Goal: Task Accomplishment & Management: Complete application form

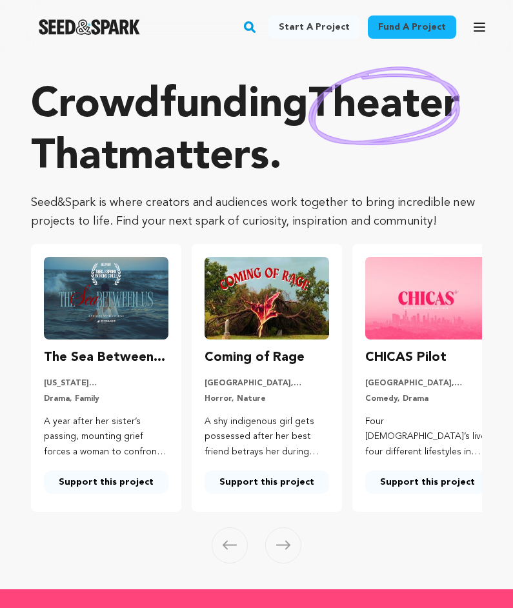
click at [446, 96] on img at bounding box center [385, 106] width 152 height 78
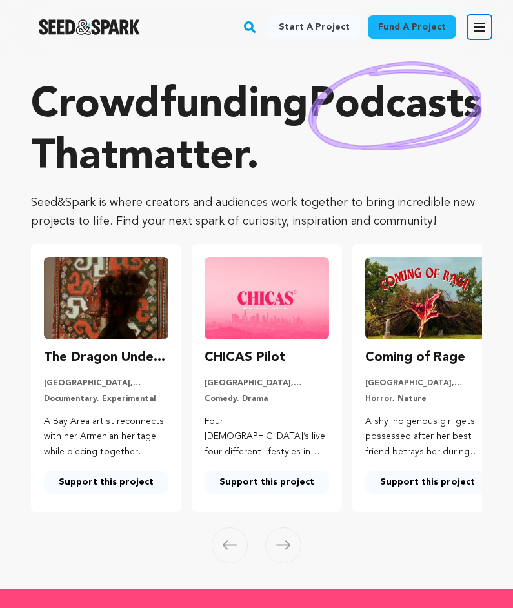
click at [486, 33] on icon "button" at bounding box center [479, 26] width 15 height 15
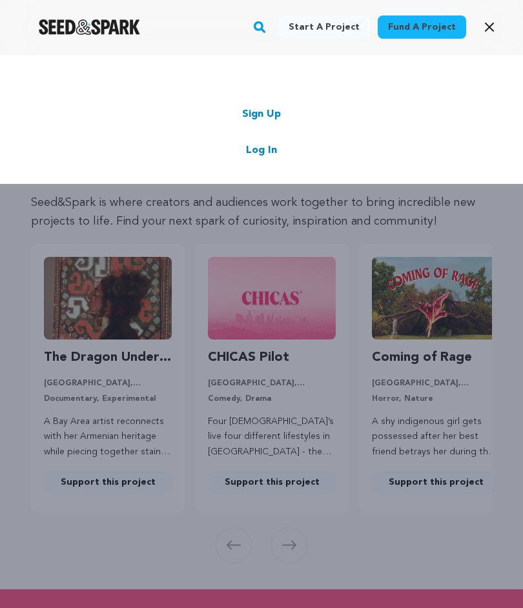
click at [269, 104] on div "Start a project Fund a project Sign Up Log In" at bounding box center [261, 119] width 523 height 129
click at [270, 108] on link "Sign Up" at bounding box center [261, 114] width 39 height 15
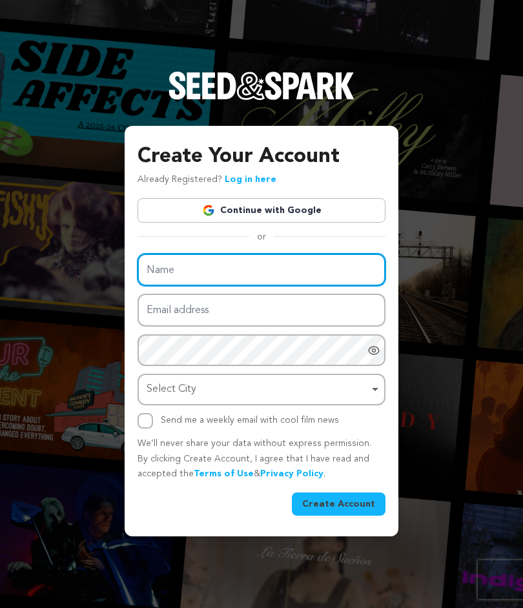
click at [172, 278] on input "Name" at bounding box center [262, 270] width 248 height 33
type input "ERIGO4D"
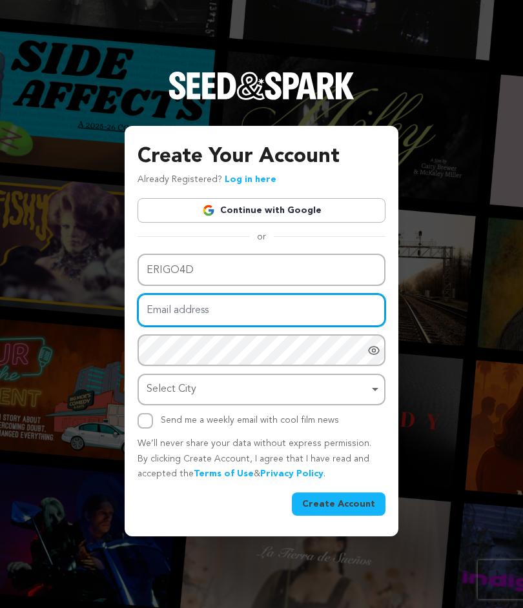
click at [243, 300] on input "Email address" at bounding box center [262, 310] width 248 height 33
paste input "jia60807@gmail.com"
type input "jia60807@gmail.com"
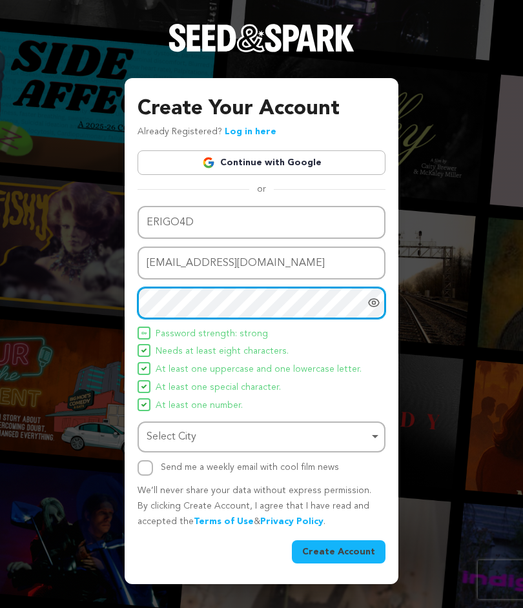
click at [203, 435] on div "Select City Remove item" at bounding box center [258, 437] width 222 height 19
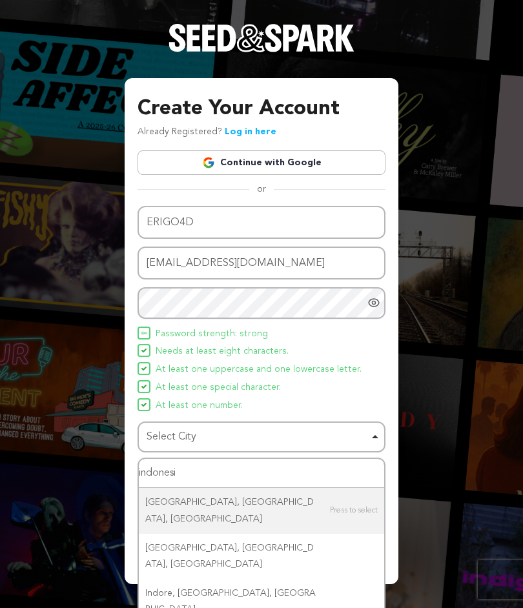
type input "indonesia"
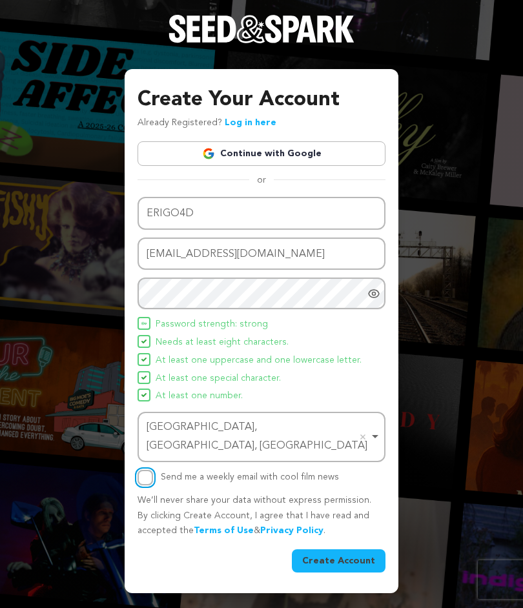
click at [150, 470] on input "Send me a weekly email with cool film news" at bounding box center [145, 477] width 15 height 15
checkbox input "true"
click at [331, 550] on button "Create Account" at bounding box center [339, 561] width 94 height 23
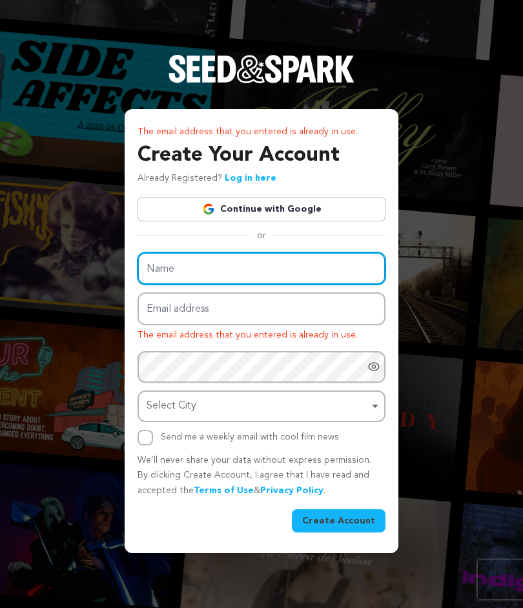
click at [245, 270] on input "Name" at bounding box center [262, 269] width 248 height 33
type input "ERIGO4D"
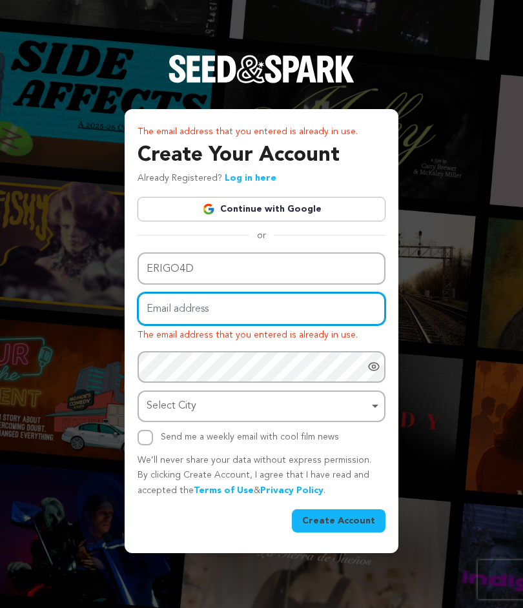
click at [240, 311] on input "Email address" at bounding box center [262, 309] width 248 height 33
type input "jia60807@gmail.com"
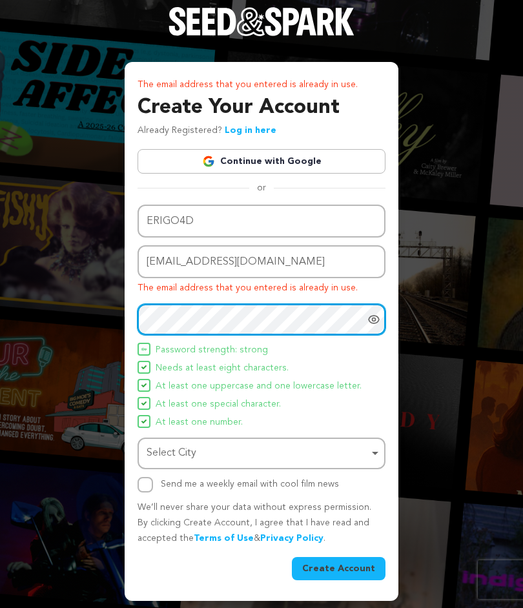
click at [207, 448] on div "Select City Remove item" at bounding box center [258, 453] width 222 height 19
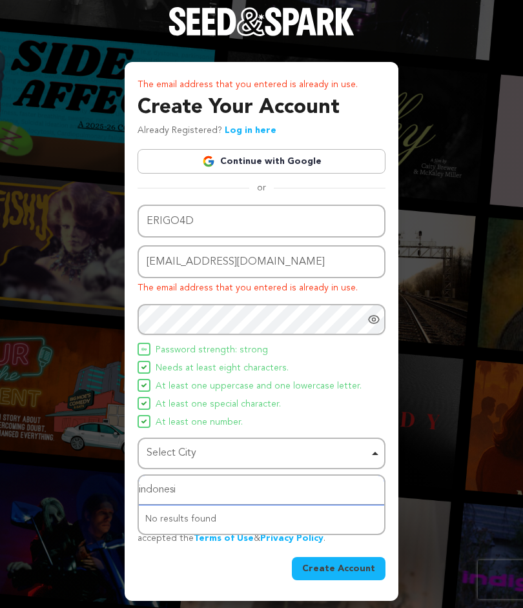
type input "indonesia"
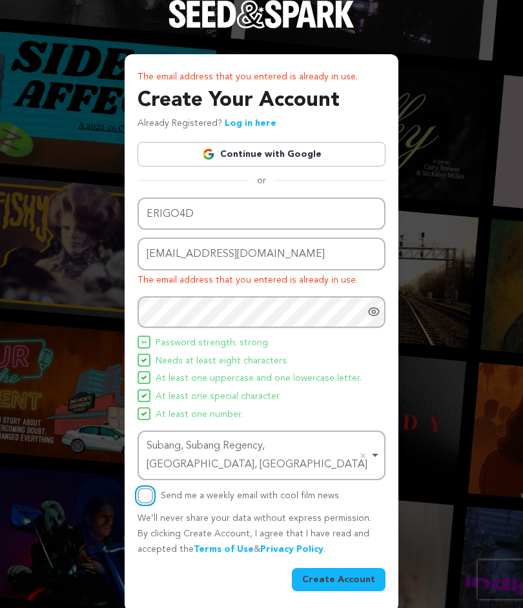
click at [150, 488] on input "Send me a weekly email with cool film news" at bounding box center [145, 495] width 15 height 15
checkbox input "true"
click at [263, 288] on p "The email address that you entered is already in use." at bounding box center [262, 280] width 248 height 15
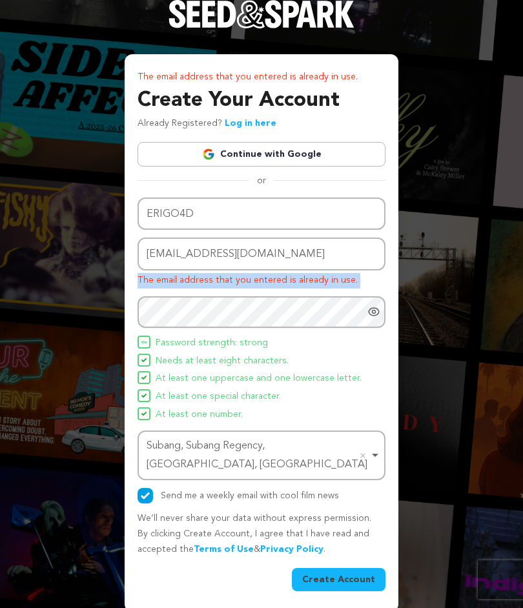
click at [263, 288] on p "The email address that you entered is already in use." at bounding box center [262, 280] width 248 height 15
copy div "The email address that you entered is already in use."
click at [316, 573] on button "Create Account" at bounding box center [339, 579] width 94 height 23
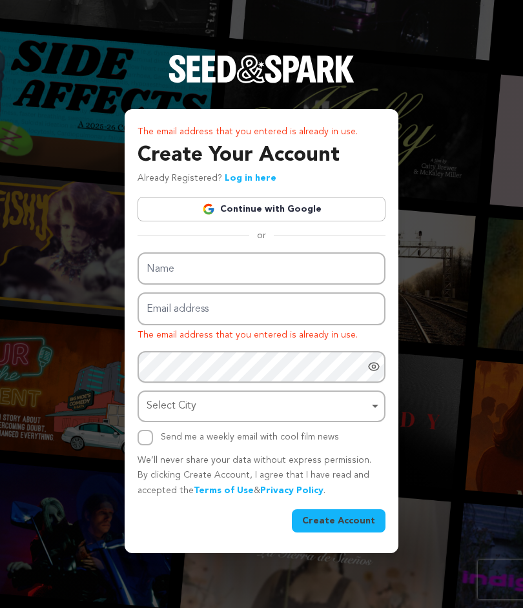
click at [242, 182] on link "Log in here" at bounding box center [251, 178] width 52 height 9
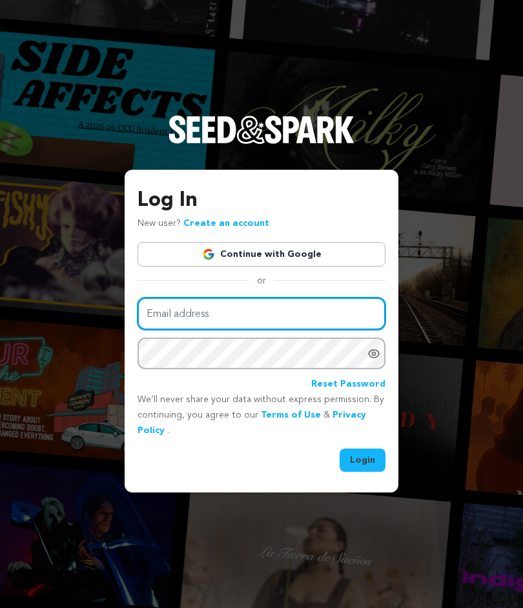
click at [251, 319] on input "Email address" at bounding box center [262, 314] width 248 height 33
paste input "[EMAIL_ADDRESS][DOMAIN_NAME]"
type input "[EMAIL_ADDRESS][DOMAIN_NAME]"
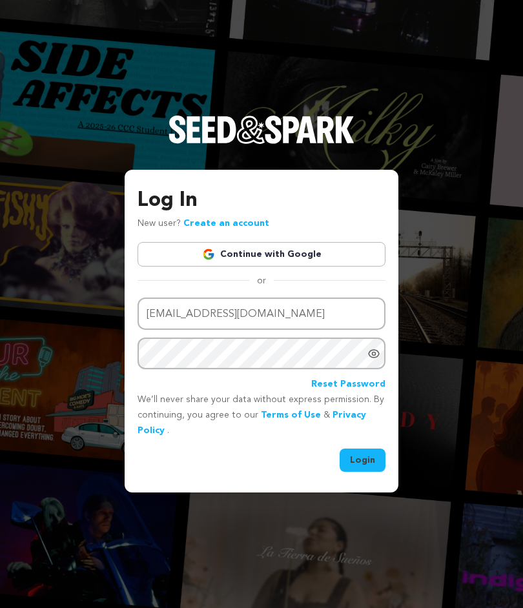
click at [371, 452] on button "Login" at bounding box center [363, 460] width 46 height 23
